Goal: Transaction & Acquisition: Download file/media

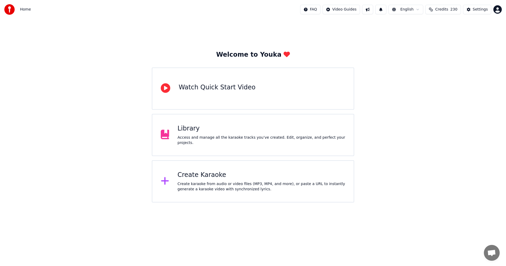
click at [207, 135] on div "Library Access and manage all the karaoke tracks you’ve created. Edit, organize…" at bounding box center [262, 134] width 168 height 21
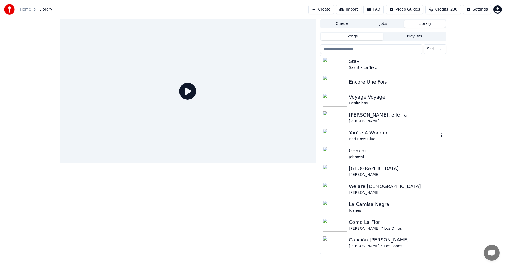
drag, startPoint x: 366, startPoint y: 131, endPoint x: 398, endPoint y: 154, distance: 39.8
click at [366, 131] on div "You're A Woman" at bounding box center [394, 132] width 90 height 7
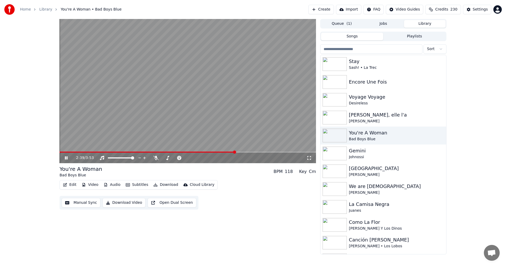
click at [167, 184] on button "Download" at bounding box center [165, 184] width 29 height 7
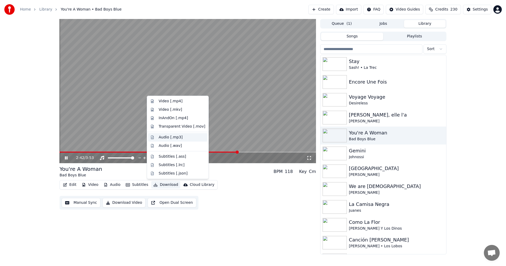
click at [188, 140] on div "Audio [.mp3]" at bounding box center [177, 137] width 59 height 8
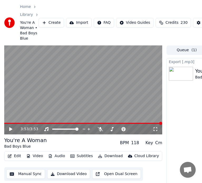
click at [16, 158] on button "Edit" at bounding box center [15, 155] width 18 height 7
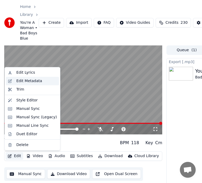
click at [36, 80] on div "Edit Metadata" at bounding box center [29, 80] width 26 height 5
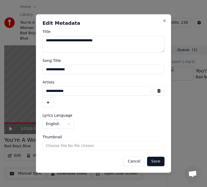
drag, startPoint x: 77, startPoint y: 92, endPoint x: -7, endPoint y: 90, distance: 83.6
click at [0, 90] on html "**********" at bounding box center [103, 93] width 207 height 187
click at [82, 72] on input "**********" at bounding box center [103, 69] width 122 height 9
drag, startPoint x: 83, startPoint y: 71, endPoint x: -29, endPoint y: 72, distance: 112.3
click at [0, 72] on html "**********" at bounding box center [103, 93] width 207 height 187
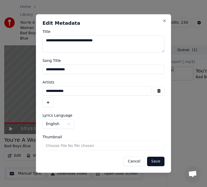
click at [133, 162] on button "Cancel" at bounding box center [133, 161] width 21 height 9
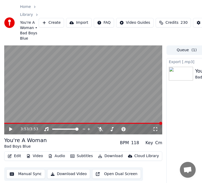
click at [19, 156] on button "Edit" at bounding box center [15, 155] width 18 height 7
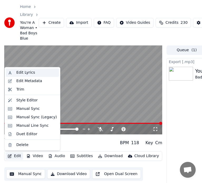
click at [28, 70] on div "Edit Lyrics" at bounding box center [25, 72] width 19 height 5
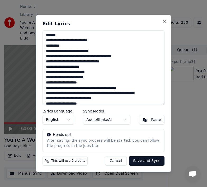
click at [95, 58] on textarea at bounding box center [103, 67] width 122 height 75
drag, startPoint x: 124, startPoint y: 162, endPoint x: 120, endPoint y: 161, distance: 3.4
click at [124, 162] on button "Cancel" at bounding box center [115, 160] width 21 height 9
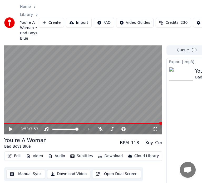
click at [16, 155] on button "Edit" at bounding box center [15, 155] width 18 height 7
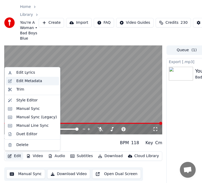
click at [40, 82] on div "Edit Metadata" at bounding box center [36, 80] width 41 height 5
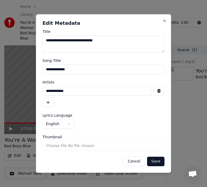
drag, startPoint x: 77, startPoint y: 91, endPoint x: 8, endPoint y: 94, distance: 69.9
click at [8, 94] on body "**********" at bounding box center [101, 93] width 202 height 187
click at [139, 162] on button "Cancel" at bounding box center [133, 161] width 21 height 9
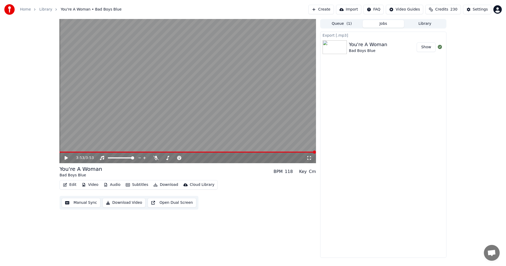
click at [441, 11] on span "Credits" at bounding box center [441, 9] width 13 height 5
click at [453, 69] on button "Refresh" at bounding box center [445, 73] width 27 height 9
click at [334, 12] on button "Create" at bounding box center [321, 9] width 26 height 9
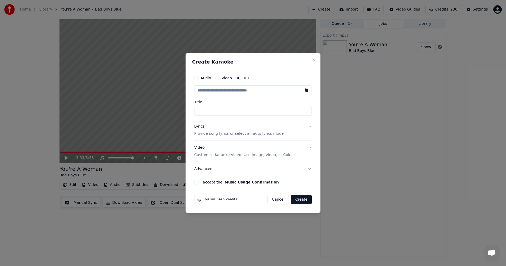
click at [243, 92] on input "text" at bounding box center [253, 90] width 118 height 11
paste input "**********"
type input "**********"
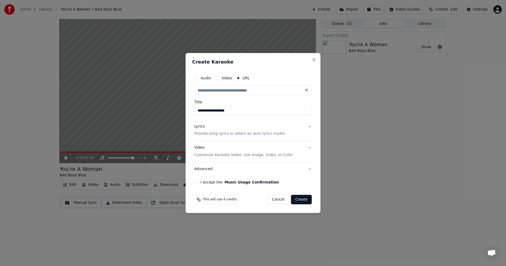
click at [218, 136] on p "Provide song lyrics or select an auto lyrics model" at bounding box center [239, 133] width 90 height 5
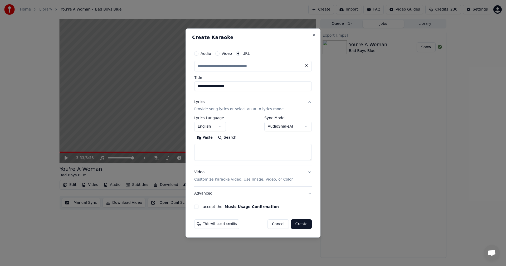
type input "**********"
click at [223, 148] on textarea at bounding box center [253, 152] width 118 height 17
paste textarea "**********"
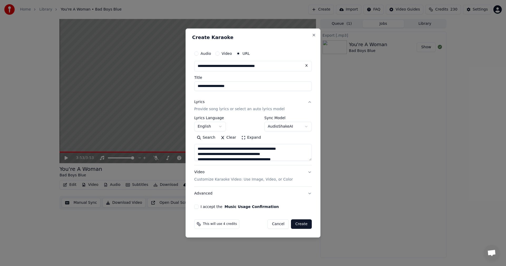
scroll to position [133, 0]
type textarea "**********"
click at [278, 158] on textarea at bounding box center [253, 152] width 118 height 17
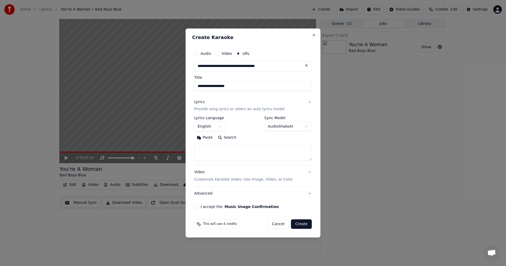
scroll to position [0, 0]
paste textarea "**********"
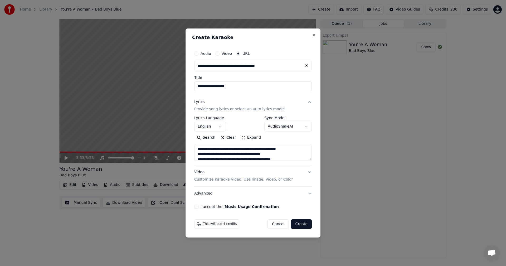
scroll to position [149, 0]
type textarea "**********"
click at [197, 208] on button "I accept the Music Usage Confirmation" at bounding box center [196, 206] width 4 height 4
click at [302, 224] on button "Create" at bounding box center [301, 223] width 21 height 9
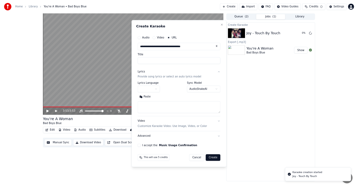
scroll to position [0, 0]
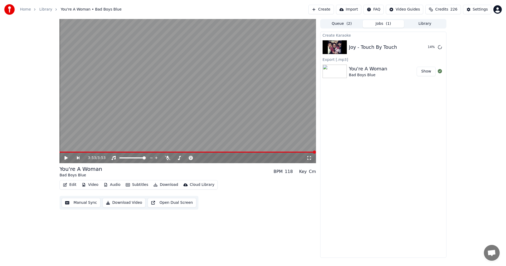
click at [432, 24] on button "Library" at bounding box center [425, 24] width 42 height 8
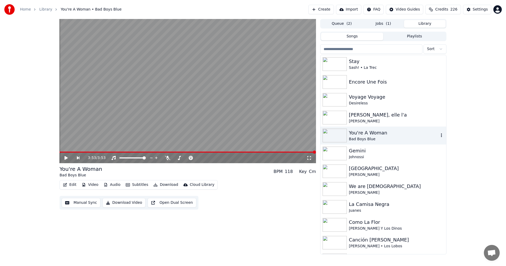
click at [357, 134] on div "You're A Woman" at bounding box center [394, 132] width 90 height 7
click at [163, 183] on button "Download" at bounding box center [165, 184] width 29 height 7
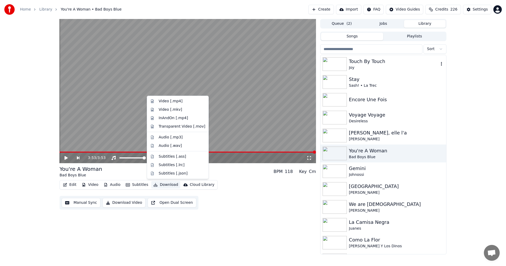
click at [368, 64] on div "Touch By Touch" at bounding box center [394, 61] width 90 height 7
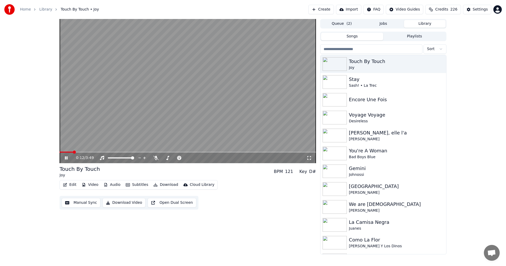
click at [73, 152] on span at bounding box center [188, 151] width 256 height 1
click at [151, 152] on span at bounding box center [188, 151] width 256 height 1
click at [201, 152] on span at bounding box center [188, 151] width 256 height 1
click at [240, 152] on span at bounding box center [188, 151] width 256 height 1
click at [260, 151] on video at bounding box center [188, 91] width 256 height 144
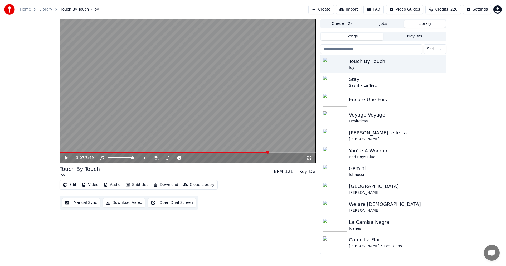
click at [268, 152] on span at bounding box center [188, 151] width 256 height 1
click at [65, 156] on icon at bounding box center [66, 158] width 3 height 4
click at [301, 152] on span at bounding box center [188, 151] width 256 height 1
click at [373, 150] on div "You're A Woman" at bounding box center [394, 150] width 90 height 7
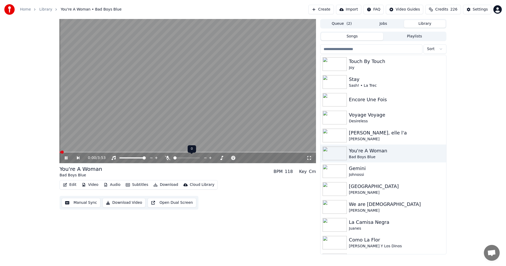
click at [175, 158] on span at bounding box center [174, 157] width 3 height 3
click at [169, 159] on icon at bounding box center [167, 158] width 5 height 4
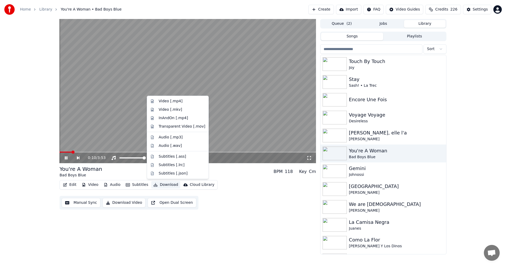
click at [167, 183] on button "Download" at bounding box center [165, 184] width 29 height 7
click at [178, 139] on div "Audio [.mp3]" at bounding box center [171, 137] width 24 height 5
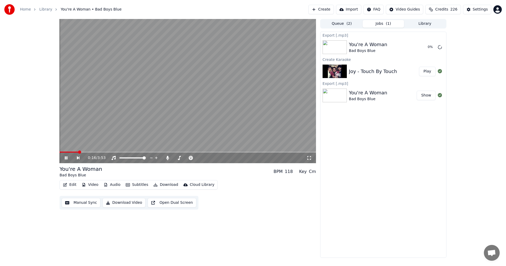
click at [93, 152] on span at bounding box center [188, 151] width 256 height 1
click at [127, 153] on div "0:31 / 3:53" at bounding box center [188, 158] width 256 height 11
click at [65, 158] on icon at bounding box center [70, 158] width 12 height 4
click at [75, 184] on button "Edit" at bounding box center [70, 184] width 18 height 7
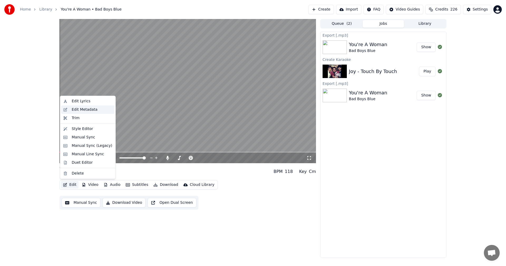
click at [97, 107] on div "Edit Metadata" at bounding box center [92, 109] width 41 height 5
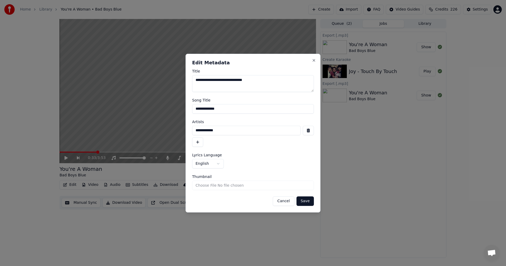
drag, startPoint x: 232, startPoint y: 109, endPoint x: 126, endPoint y: 108, distance: 106.4
click at [126, 107] on body "**********" at bounding box center [253, 133] width 506 height 266
drag, startPoint x: 221, startPoint y: 131, endPoint x: 136, endPoint y: 130, distance: 85.6
click at [136, 130] on body "**********" at bounding box center [253, 133] width 506 height 266
click at [287, 204] on button "Cancel" at bounding box center [283, 200] width 21 height 9
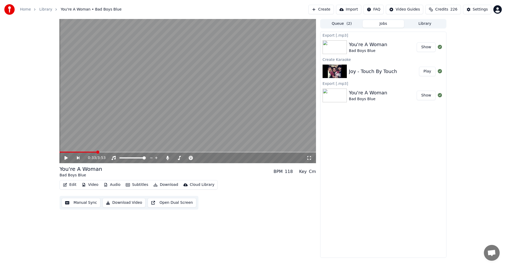
click at [72, 183] on button "Edit" at bounding box center [70, 184] width 18 height 7
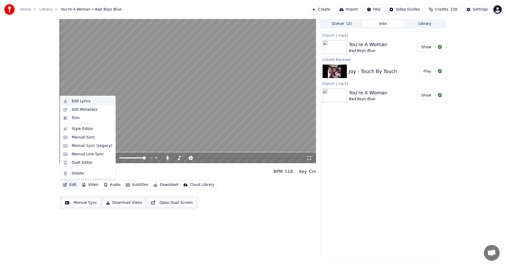
click at [79, 104] on div "Edit Lyrics" at bounding box center [81, 101] width 19 height 5
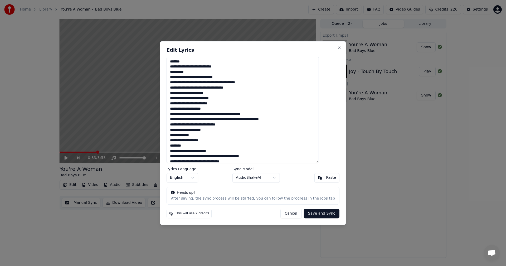
click at [287, 212] on button "Cancel" at bounding box center [290, 213] width 21 height 9
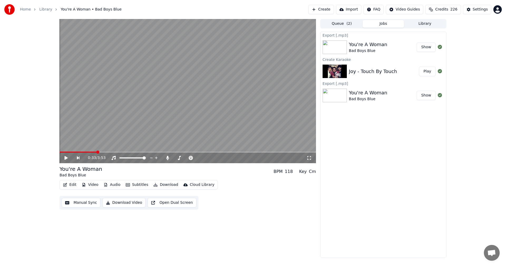
click at [418, 26] on button "Library" at bounding box center [425, 24] width 42 height 8
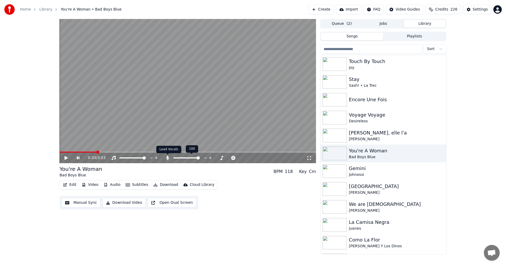
click at [169, 157] on icon at bounding box center [167, 158] width 5 height 4
click at [169, 184] on button "Download" at bounding box center [165, 184] width 29 height 7
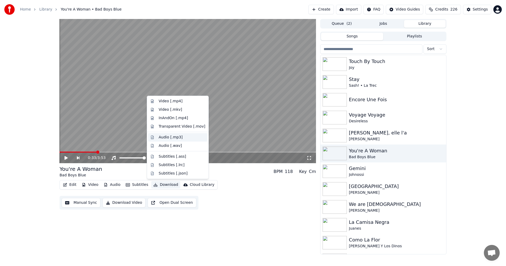
click at [184, 139] on div "Audio [.mp3]" at bounding box center [182, 137] width 47 height 5
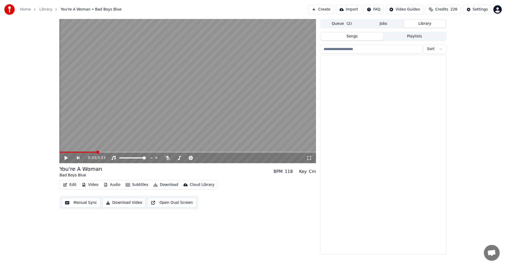
click at [427, 24] on button "Library" at bounding box center [425, 24] width 42 height 8
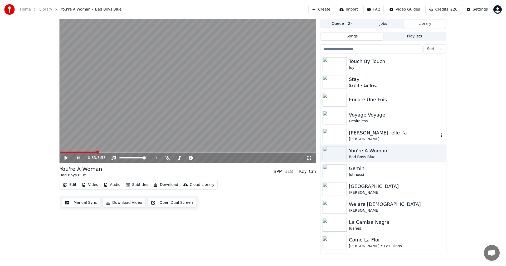
click at [372, 138] on div "[PERSON_NAME]" at bounding box center [394, 138] width 90 height 5
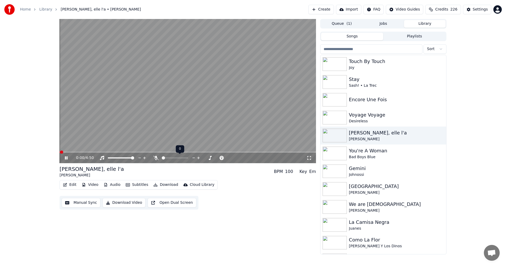
click at [163, 158] on span at bounding box center [163, 157] width 3 height 3
click at [158, 159] on icon at bounding box center [155, 158] width 5 height 4
click at [115, 152] on span at bounding box center [188, 151] width 256 height 1
click at [66, 156] on icon at bounding box center [70, 158] width 12 height 4
click at [169, 187] on button "Download" at bounding box center [165, 184] width 29 height 7
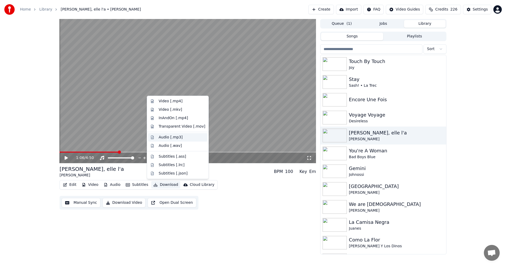
click at [184, 140] on div "Audio [.mp3]" at bounding box center [177, 137] width 59 height 8
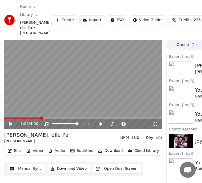
drag, startPoint x: 51, startPoint y: 147, endPoint x: 13, endPoint y: 144, distance: 37.8
click at [51, 144] on div "[PERSON_NAME], elle l'a [PERSON_NAME] BPM 100 Key Em" at bounding box center [83, 137] width 158 height 13
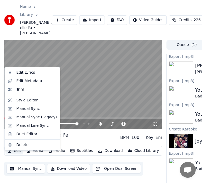
click at [11, 154] on button "Edit" at bounding box center [15, 150] width 18 height 7
click at [32, 79] on div "Edit Metadata" at bounding box center [29, 80] width 26 height 5
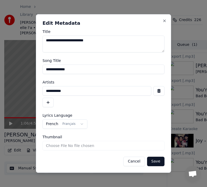
drag, startPoint x: 77, startPoint y: 71, endPoint x: -27, endPoint y: 65, distance: 104.8
click at [0, 65] on html "**********" at bounding box center [103, 93] width 207 height 187
click at [69, 90] on input "**********" at bounding box center [96, 90] width 109 height 9
drag, startPoint x: 40, startPoint y: 91, endPoint x: -4, endPoint y: 94, distance: 44.6
click at [0, 94] on html "**********" at bounding box center [103, 93] width 207 height 187
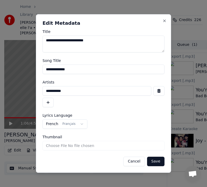
click at [72, 94] on input "**********" at bounding box center [96, 90] width 109 height 9
drag, startPoint x: 76, startPoint y: 92, endPoint x: 0, endPoint y: 87, distance: 76.6
click at [0, 87] on html "**********" at bounding box center [103, 93] width 207 height 187
drag, startPoint x: 163, startPoint y: 19, endPoint x: 147, endPoint y: 35, distance: 22.9
click at [163, 19] on button "Close" at bounding box center [164, 21] width 4 height 4
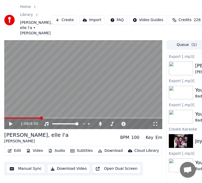
click at [17, 154] on button "Edit" at bounding box center [15, 150] width 18 height 7
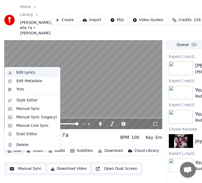
click at [37, 71] on div "Edit Lyrics" at bounding box center [36, 72] width 41 height 5
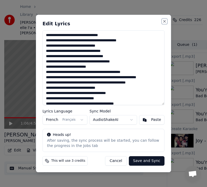
click at [165, 21] on button "Close" at bounding box center [164, 21] width 4 height 4
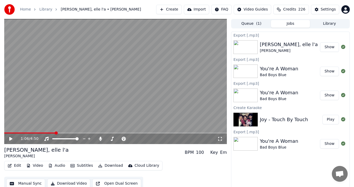
click at [289, 11] on span "Credits" at bounding box center [289, 9] width 13 height 5
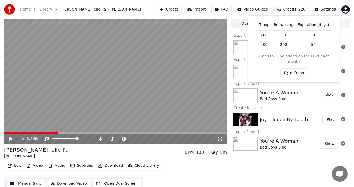
click at [298, 69] on button "Refresh" at bounding box center [293, 73] width 27 height 9
click at [45, 10] on link "Library" at bounding box center [45, 9] width 13 height 5
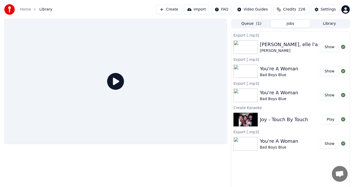
click at [27, 10] on link "Home" at bounding box center [25, 9] width 11 height 5
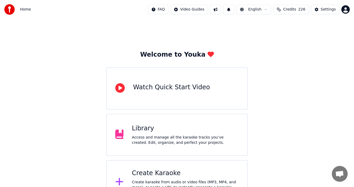
click at [147, 128] on div "Library" at bounding box center [185, 128] width 107 height 8
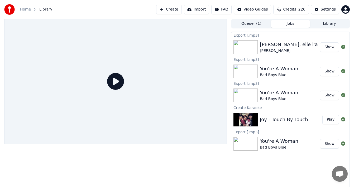
click at [328, 25] on button "Library" at bounding box center [329, 24] width 39 height 8
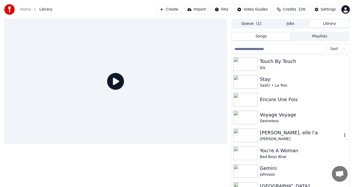
click at [272, 134] on div "[PERSON_NAME], elle l'a" at bounding box center [301, 132] width 82 height 7
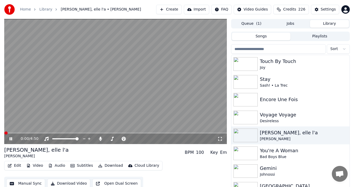
click at [102, 167] on button "Download" at bounding box center [110, 165] width 29 height 7
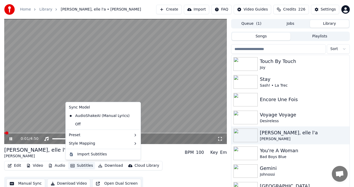
click at [66, 151] on div "Sync Model AudioShakeAI (Manual Lyrics) Off Preset Style Mapping Import Subtitl…" at bounding box center [102, 131] width 75 height 58
click at [46, 146] on div "0:01 / 4:50 [PERSON_NAME], elle l'a [PERSON_NAME] BPM 100 Key Em Edit Video Aud…" at bounding box center [115, 107] width 222 height 176
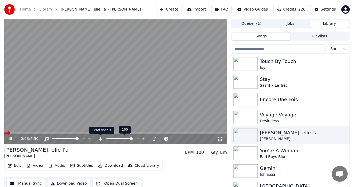
click at [101, 140] on icon at bounding box center [100, 139] width 5 height 4
click at [106, 168] on button "Download" at bounding box center [110, 165] width 29 height 7
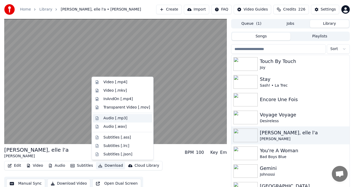
click at [122, 116] on div "Audio [.mp3]" at bounding box center [115, 118] width 24 height 5
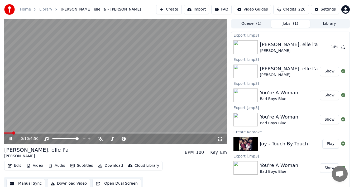
click at [11, 139] on icon at bounding box center [10, 138] width 3 height 3
click at [333, 25] on button "Library" at bounding box center [329, 24] width 39 height 8
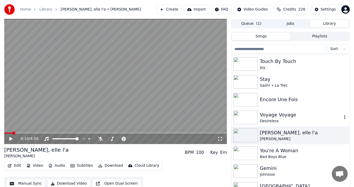
click at [298, 121] on div "Desireless" at bounding box center [301, 121] width 82 height 5
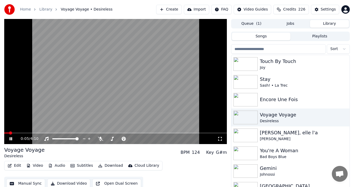
click at [111, 167] on button "Download" at bounding box center [110, 165] width 29 height 7
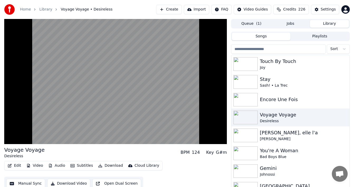
click at [3, 165] on div "Voyage Voyage Desireless BPM 124 Key G#m Edit Video Audio Subtitles Download Cl…" at bounding box center [177, 107] width 354 height 176
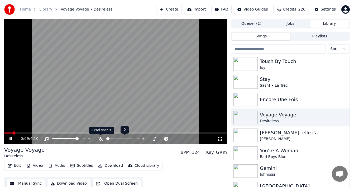
click at [107, 139] on span at bounding box center [107, 138] width 3 height 3
click at [109, 165] on button "Download" at bounding box center [110, 165] width 29 height 7
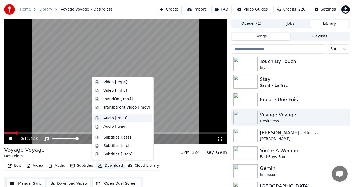
click at [131, 119] on div "Audio [.mp3]" at bounding box center [126, 118] width 47 height 5
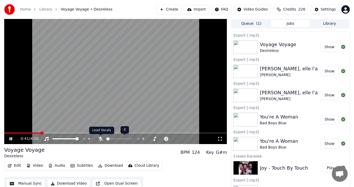
click at [101, 141] on icon at bounding box center [100, 139] width 5 height 4
click at [111, 165] on button "Download" at bounding box center [110, 165] width 29 height 7
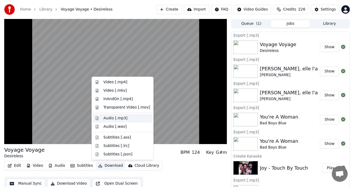
click at [124, 117] on div "Audio [.mp3]" at bounding box center [115, 118] width 24 height 5
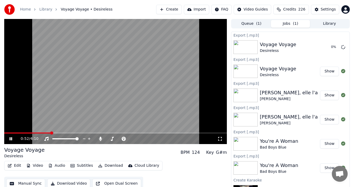
click at [8, 139] on div "0:52 / 4:10" at bounding box center [115, 138] width 218 height 5
click at [11, 139] on icon at bounding box center [14, 139] width 12 height 4
click at [102, 140] on icon at bounding box center [100, 139] width 5 height 4
drag, startPoint x: 2, startPoint y: 177, endPoint x: 9, endPoint y: 168, distance: 11.0
click at [2, 177] on div "0:52 / 4:10 Voyage Voyage Desireless BPM 124 Key G#m Edit Video Audio Subtitles…" at bounding box center [177, 105] width 354 height 172
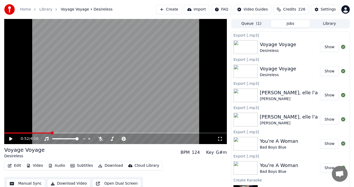
click at [18, 165] on button "Edit" at bounding box center [15, 165] width 18 height 7
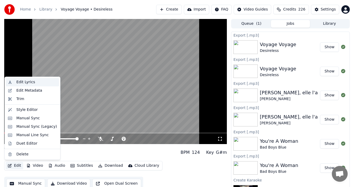
click at [42, 80] on div "Edit Lyrics" at bounding box center [36, 82] width 41 height 5
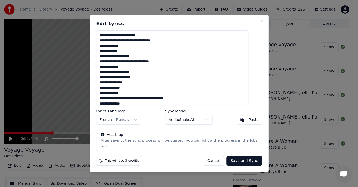
click at [207, 157] on button "Cancel" at bounding box center [213, 160] width 21 height 9
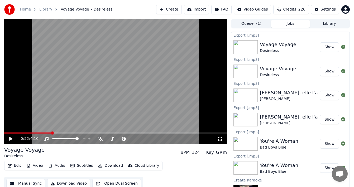
click at [16, 166] on button "Edit" at bounding box center [15, 165] width 18 height 7
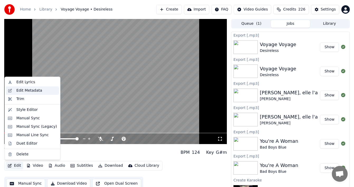
click at [35, 89] on div "Edit Metadata" at bounding box center [29, 90] width 26 height 5
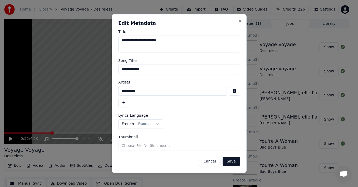
drag, startPoint x: 161, startPoint y: 69, endPoint x: 29, endPoint y: 67, distance: 132.6
click at [29, 67] on body "**********" at bounding box center [177, 93] width 354 height 187
drag, startPoint x: 149, startPoint y: 92, endPoint x: 73, endPoint y: 90, distance: 75.7
click at [78, 90] on body "**********" at bounding box center [177, 93] width 354 height 187
drag, startPoint x: 213, startPoint y: 160, endPoint x: 145, endPoint y: 151, distance: 69.1
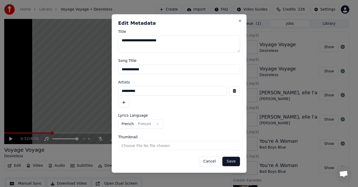
click at [213, 160] on button "Cancel" at bounding box center [209, 161] width 21 height 9
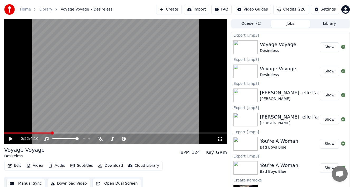
click at [18, 165] on button "Edit" at bounding box center [15, 165] width 18 height 7
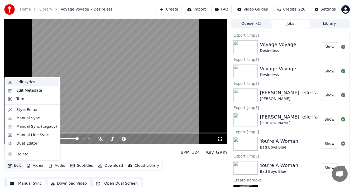
click at [38, 83] on div "Edit Lyrics" at bounding box center [36, 82] width 41 height 5
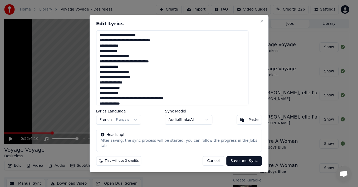
click at [209, 157] on button "Cancel" at bounding box center [213, 160] width 21 height 9
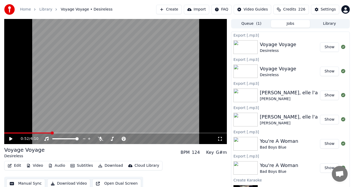
click at [106, 164] on button "Download" at bounding box center [110, 165] width 29 height 7
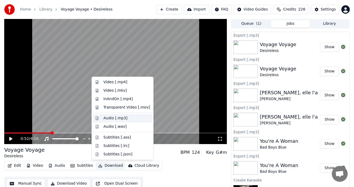
click at [131, 120] on div "Audio [.mp3]" at bounding box center [126, 118] width 47 height 5
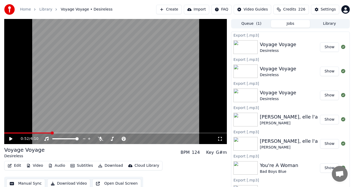
click at [334, 23] on button "Library" at bounding box center [329, 24] width 39 height 8
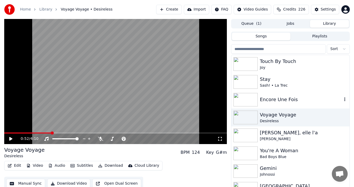
click at [290, 99] on div "Encore Une Fois" at bounding box center [301, 99] width 82 height 7
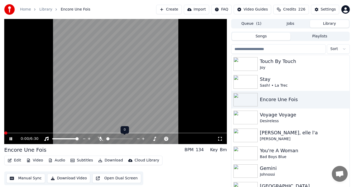
click at [107, 139] on span at bounding box center [107, 138] width 3 height 3
click at [99, 138] on icon at bounding box center [100, 139] width 5 height 4
click at [111, 160] on button "Download" at bounding box center [110, 160] width 29 height 7
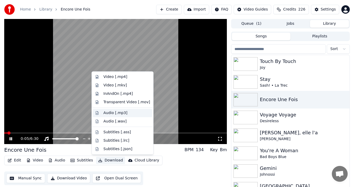
click at [126, 115] on div "Audio [.mp3]" at bounding box center [126, 112] width 47 height 5
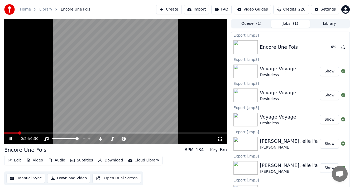
click at [140, 2] on div "Home Library Encore Une Fois Create Import FAQ Video Guides Credits 226 Settings" at bounding box center [177, 9] width 354 height 19
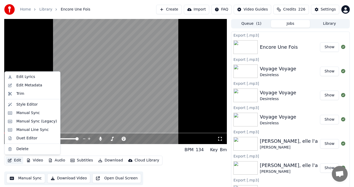
click at [15, 160] on button "Edit" at bounding box center [15, 160] width 18 height 7
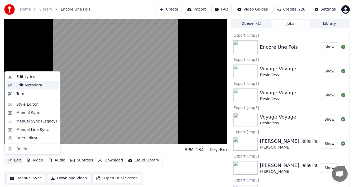
click at [40, 85] on div "Edit Metadata" at bounding box center [36, 85] width 41 height 5
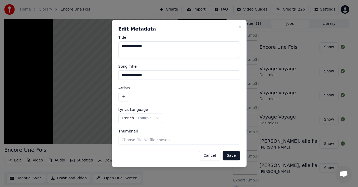
drag, startPoint x: 153, startPoint y: 76, endPoint x: 68, endPoint y: 74, distance: 84.9
click at [68, 74] on body "**********" at bounding box center [177, 93] width 354 height 187
drag, startPoint x: 124, startPoint y: 96, endPoint x: 144, endPoint y: 102, distance: 20.7
click at [124, 96] on button "button" at bounding box center [123, 96] width 11 height 9
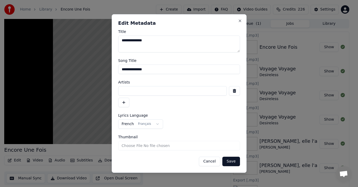
click at [149, 93] on input at bounding box center [172, 90] width 109 height 9
click at [129, 91] on input "*******" at bounding box center [172, 90] width 109 height 9
type input "********"
click at [154, 124] on button "French Français" at bounding box center [140, 123] width 45 height 9
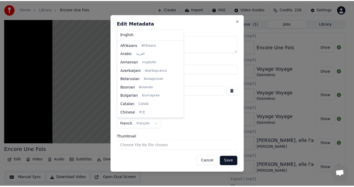
scroll to position [67, 0]
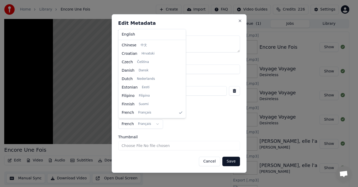
click at [197, 123] on body "**********" at bounding box center [177, 93] width 354 height 187
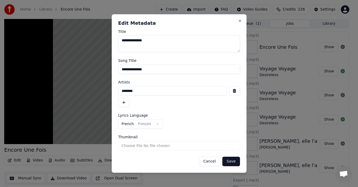
click at [231, 162] on button "Save" at bounding box center [230, 161] width 17 height 9
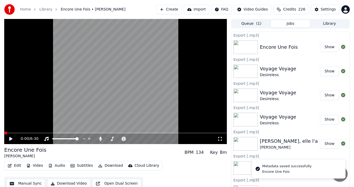
click at [15, 168] on button "Edit" at bounding box center [15, 165] width 18 height 7
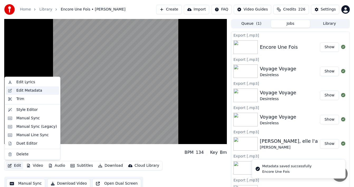
click at [32, 91] on div "Edit Metadata" at bounding box center [29, 90] width 26 height 5
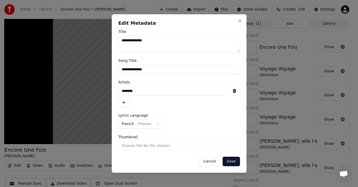
drag, startPoint x: 153, startPoint y: 91, endPoint x: 77, endPoint y: 93, distance: 76.2
click at [79, 93] on body "**********" at bounding box center [177, 93] width 354 height 187
click at [210, 160] on button "Cancel" at bounding box center [209, 161] width 21 height 9
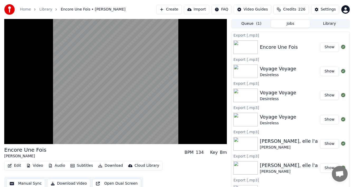
click at [13, 167] on button "Edit" at bounding box center [15, 165] width 18 height 7
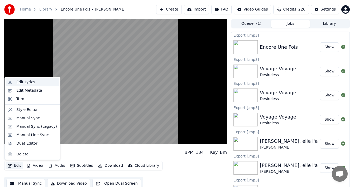
click at [37, 84] on div "Edit Lyrics" at bounding box center [36, 82] width 41 height 5
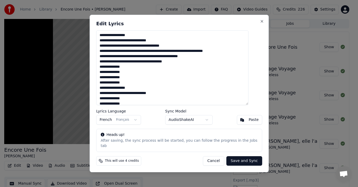
click at [207, 158] on button "Cancel" at bounding box center [213, 160] width 21 height 9
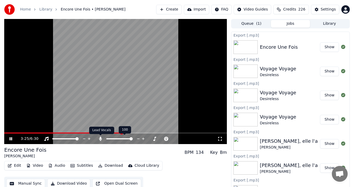
click at [101, 139] on icon at bounding box center [100, 139] width 3 height 4
click at [9, 138] on icon at bounding box center [14, 139] width 12 height 4
